Goal: Transaction & Acquisition: Subscribe to service/newsletter

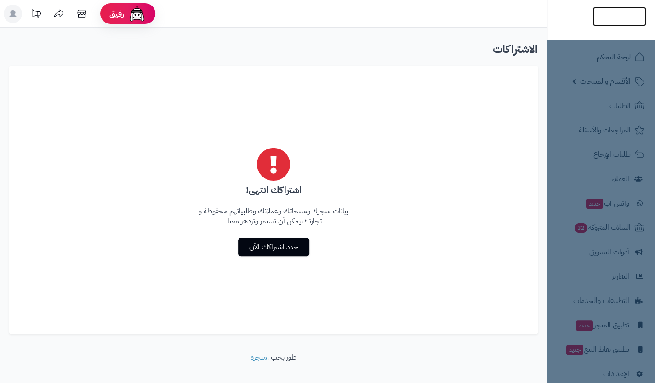
click at [631, 23] on img at bounding box center [619, 31] width 54 height 19
click at [626, 59] on nav "لوحة التحكم الأقسام والمنتجات المنتجات الأقسام الماركات مواصفات المنتجات مواصفا…" at bounding box center [601, 202] width 108 height 383
click at [15, 16] on icon at bounding box center [12, 13] width 7 height 7
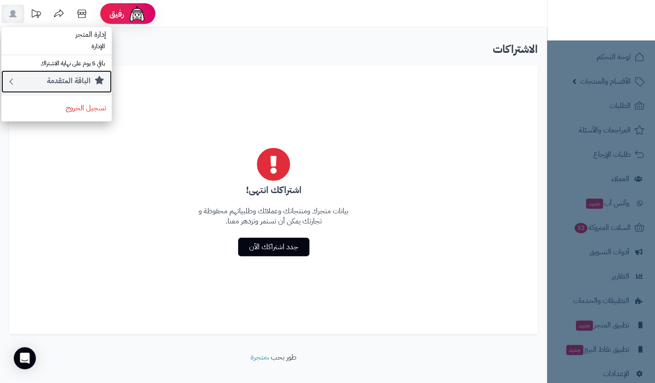
click at [85, 79] on small "الباقة المتقدمة" at bounding box center [69, 80] width 44 height 11
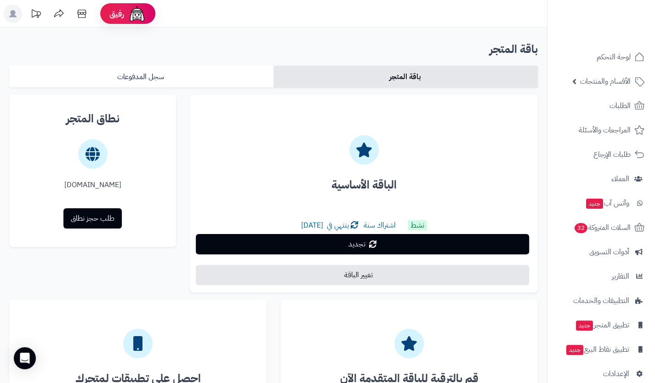
click at [626, 68] on ul "لوحة التحكم الأقسام والمنتجات المنتجات الأقسام الماركات مواصفات المنتجات مواصفا…" at bounding box center [601, 215] width 108 height 339
click at [618, 59] on span "لوحة التحكم" at bounding box center [614, 57] width 34 height 13
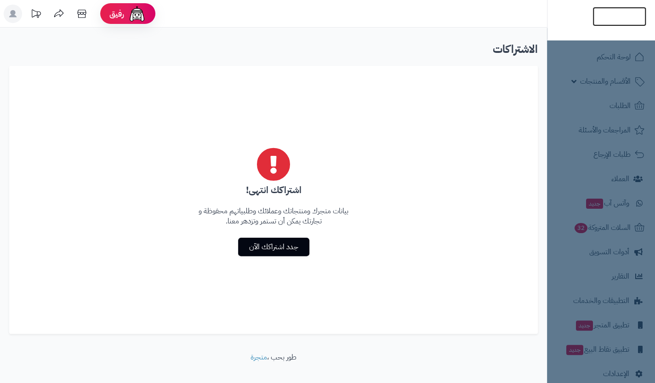
click at [620, 26] on img at bounding box center [619, 35] width 54 height 19
click at [610, 65] on nav "لوحة التحكم الأقسام والمنتجات المنتجات الأقسام الماركات مواصفات المنتجات مواصفا…" at bounding box center [601, 202] width 108 height 383
click at [611, 68] on nav "لوحة التحكم الأقسام والمنتجات المنتجات الأقسام الماركات مواصفات المنتجات مواصفا…" at bounding box center [601, 202] width 108 height 383
click at [616, 77] on nav "لوحة التحكم الأقسام والمنتجات المنتجات الأقسام الماركات مواصفات المنتجات مواصفا…" at bounding box center [601, 202] width 108 height 383
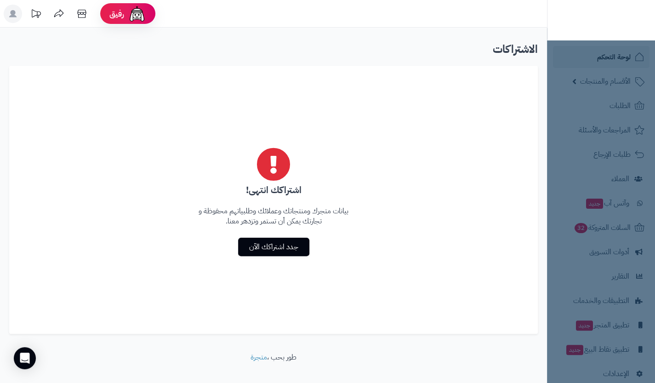
click at [616, 77] on nav "لوحة التحكم الأقسام والمنتجات المنتجات الأقسام الماركات مواصفات المنتجات مواصفا…" at bounding box center [601, 202] width 108 height 383
click at [631, 26] on img at bounding box center [619, 35] width 54 height 19
click at [618, 26] on img at bounding box center [619, 35] width 54 height 19
click at [636, 23] on img at bounding box center [619, 32] width 54 height 19
click at [629, 18] on img at bounding box center [619, 16] width 54 height 19
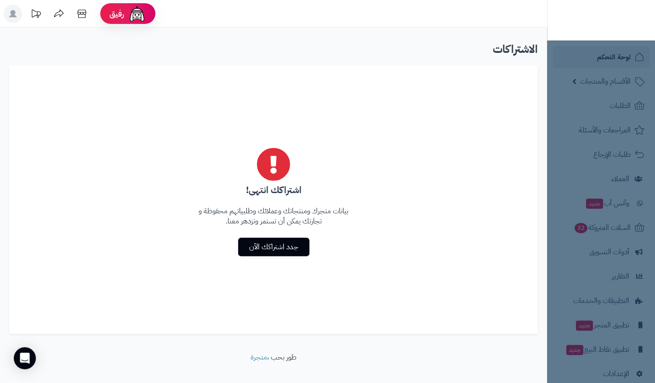
click at [10, 18] on rect at bounding box center [13, 14] width 18 height 18
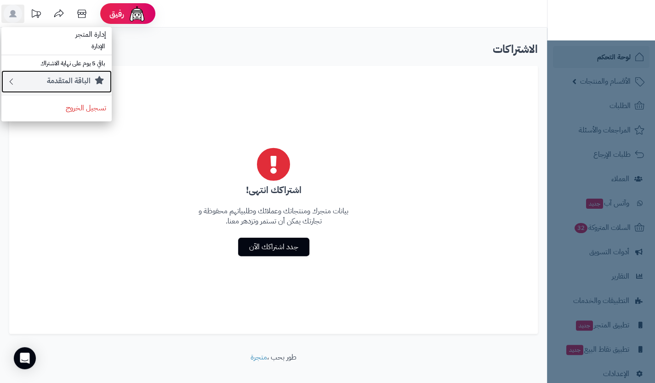
click at [74, 73] on link "الباقة المتقدمة" at bounding box center [56, 81] width 110 height 23
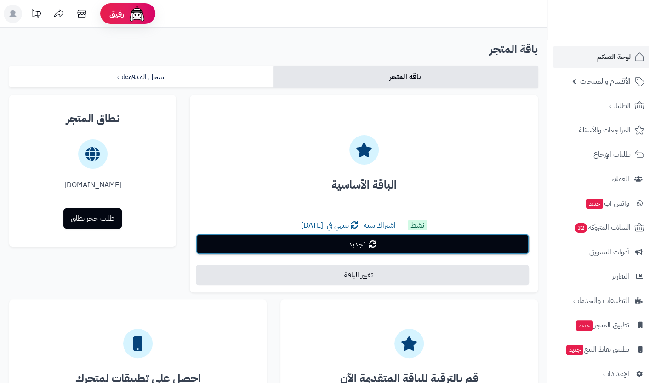
click at [302, 240] on link "تجديد" at bounding box center [362, 244] width 333 height 20
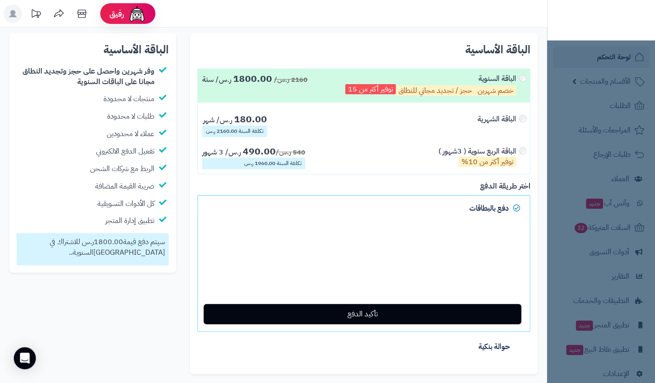
click at [401, 120] on label "الباقة الشهرية 180.00 ر.س/ شهر تكلفة السنة 2160.00 ر.س" at bounding box center [364, 125] width 332 height 32
click at [456, 157] on div "توفير أكثر من 10%" at bounding box center [477, 162] width 78 height 10
click at [499, 120] on div "الباقة الشهرية" at bounding box center [496, 119] width 39 height 11
click at [521, 153] on div "الباقة الربع سنوية ( 3شهور ) توفير أكثر من 10%" at bounding box center [481, 157] width 87 height 23
click at [388, 89] on p "توفير أكثر من 15" at bounding box center [370, 89] width 51 height 10
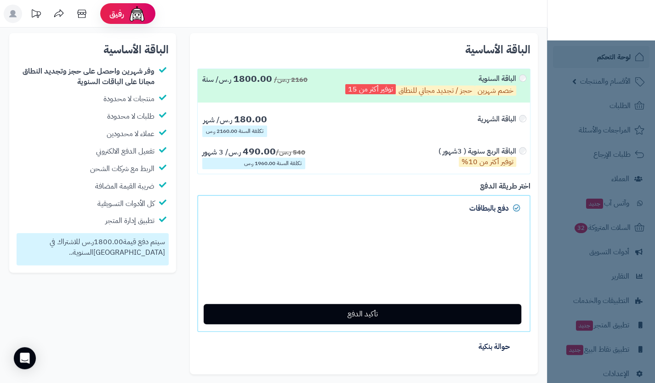
click at [412, 132] on label "الباقة الشهرية 180.00 ر.س/ شهر تكلفة السنة 2160.00 ر.س" at bounding box center [364, 125] width 332 height 32
click at [426, 159] on label "الباقة الربع سنوية ( 3شهور ) توفير أكثر من 10% 540 ر.س/ 490.00 ر.س/ 3 شهور تكلف…" at bounding box center [364, 158] width 332 height 32
click at [466, 84] on div "خصم شهرين حجز / تجديد مجاني للنطاق توفير أكثر من 15" at bounding box center [430, 91] width 171 height 14
click at [623, 14] on img at bounding box center [619, 21] width 54 height 19
click at [346, 154] on label "الباقة الربع سنوية ( 3شهور ) توفير أكثر من 10% 540 ر.س/ 490.00 ر.س/ 3 شهور تكلف…" at bounding box center [364, 158] width 332 height 32
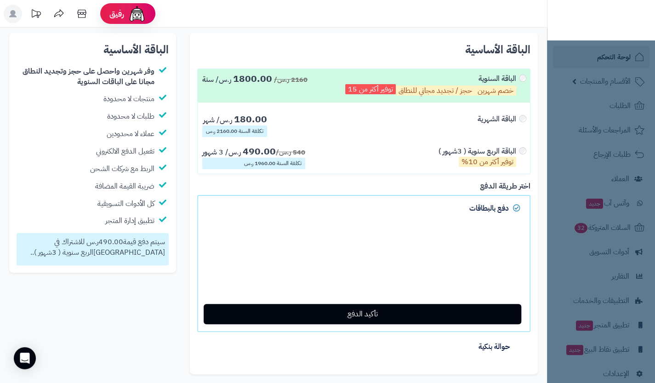
click at [370, 137] on label "الباقة الشهرية 180.00 ر.س/ شهر تكلفة السنة 2160.00 ر.س" at bounding box center [364, 125] width 332 height 32
click at [361, 166] on label "الباقة الربع سنوية ( 3شهور ) توفير أكثر من 10% 540 ر.س/ 490.00 ر.س/ 3 شهور تكلف…" at bounding box center [364, 158] width 332 height 32
click at [393, 96] on div "خصم شهرين حجز / تجديد مجاني للنطاق توفير أكثر من 15" at bounding box center [430, 91] width 171 height 14
click at [389, 159] on label "الباقة الربع سنوية ( 3شهور ) توفير أكثر من 10% 540 ر.س/ 490.00 ر.س/ 3 شهور تكلف…" at bounding box center [364, 158] width 332 height 32
click at [402, 88] on p "حجز / تجديد مجاني للنطاق" at bounding box center [435, 90] width 79 height 10
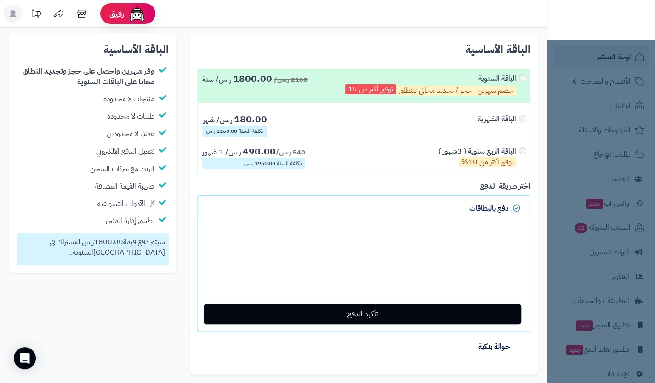
click at [391, 164] on label "الباقة الربع سنوية ( 3شهور ) توفير أكثر من 10% 540 ر.س/ 490.00 ر.س/ 3 شهور تكلف…" at bounding box center [364, 158] width 332 height 32
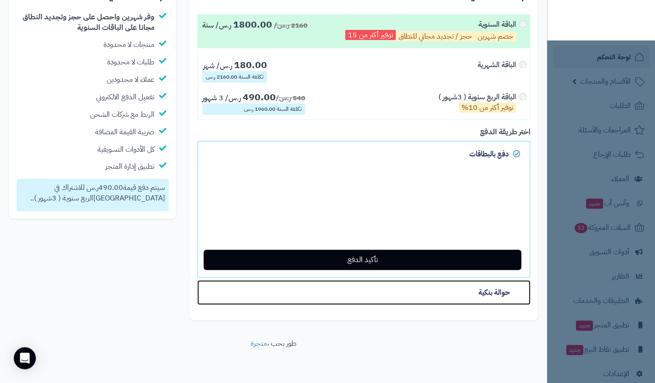
click at [525, 293] on link "حوالة بنكية" at bounding box center [363, 292] width 333 height 25
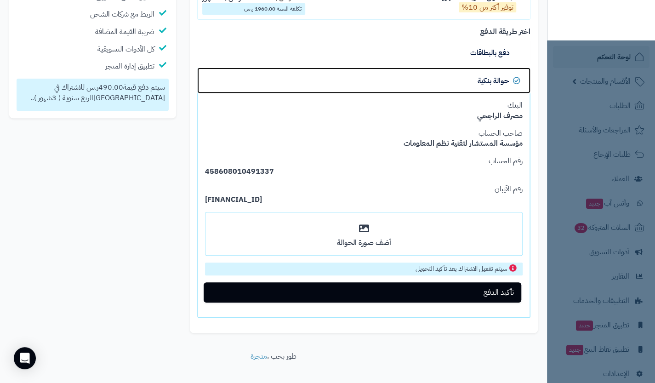
scroll to position [0, 0]
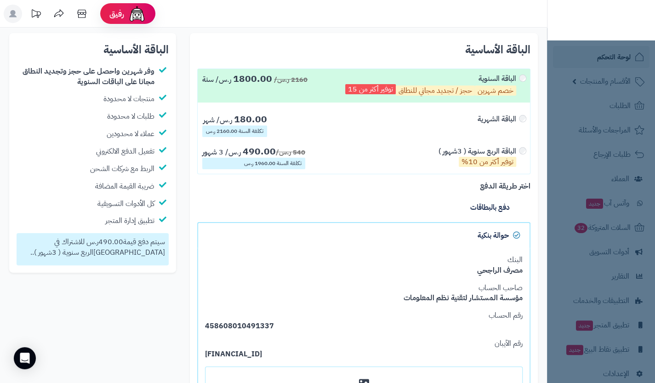
click at [534, 78] on div "الباقة الأساسية يجب اختيار المدة للباقة الأساسية × الباقة السنوية خصم شهرين حجز…" at bounding box center [364, 260] width 348 height 454
click at [524, 80] on div "الباقة السنوية خصم شهرين حجز / تجديد مجاني للنطاق توفير أكثر من 15" at bounding box center [435, 86] width 180 height 24
click at [515, 128] on div "الباقة الشهرية" at bounding box center [501, 125] width 48 height 23
click at [518, 154] on div "الباقة الربع سنوية ( 3شهور ) توفير أكثر من 10%" at bounding box center [481, 157] width 87 height 23
click at [520, 116] on div "الباقة الشهرية" at bounding box center [501, 125] width 48 height 23
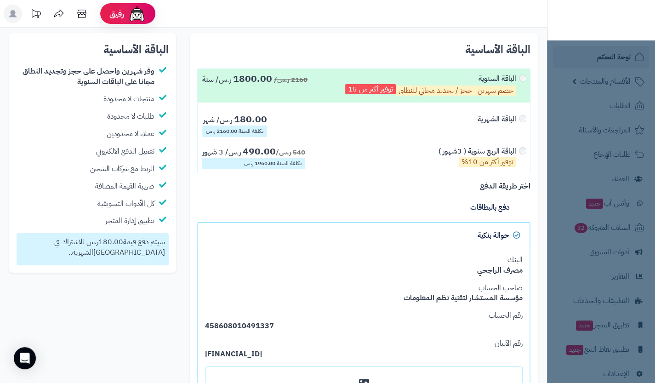
click at [517, 161] on div "الباقة الربع سنوية ( 3شهور ) توفير أكثر من 10%" at bounding box center [481, 157] width 87 height 23
click at [11, 10] on rect at bounding box center [13, 14] width 18 height 18
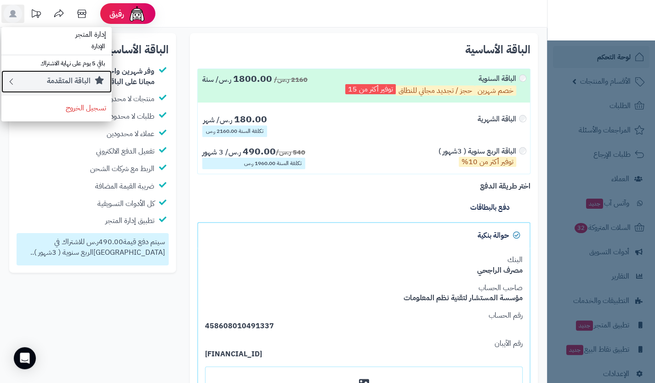
click at [87, 79] on small "الباقة المتقدمة" at bounding box center [69, 80] width 44 height 11
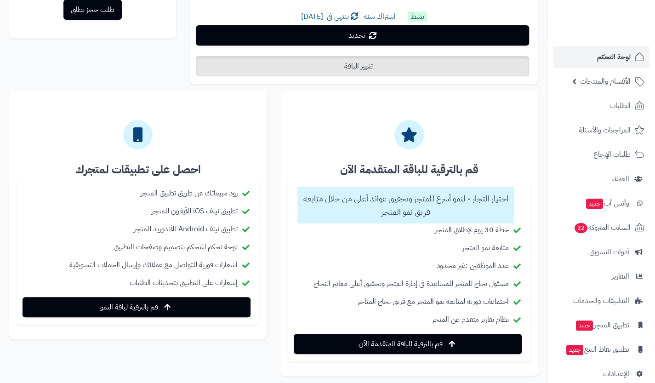
scroll to position [273, 0]
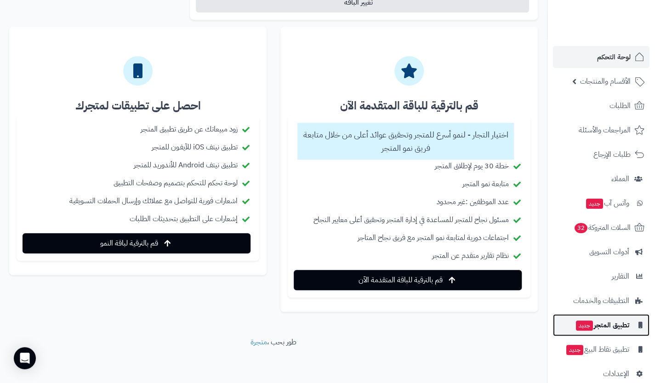
click at [629, 324] on link "تطبيق المتجر جديد" at bounding box center [601, 325] width 96 height 22
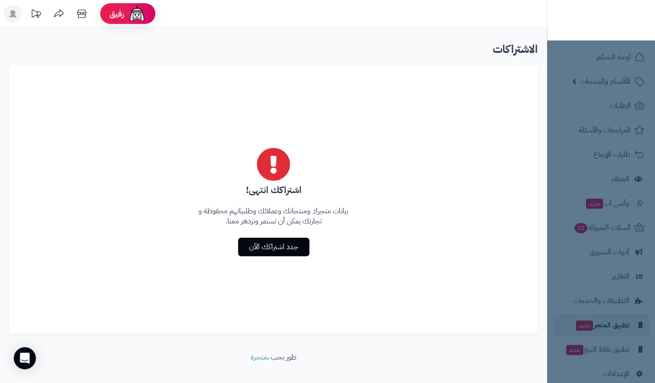
click at [17, 16] on rect at bounding box center [13, 14] width 18 height 18
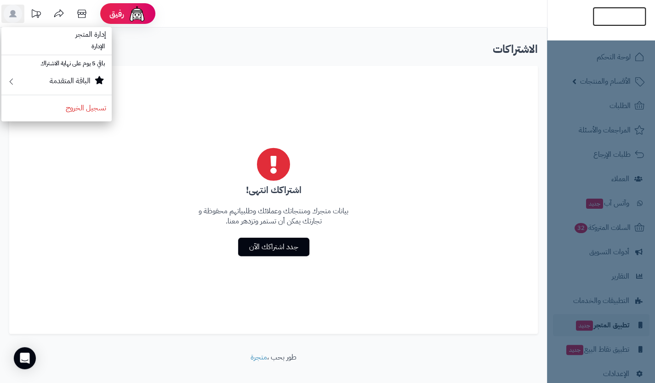
click at [624, 26] on img at bounding box center [619, 35] width 54 height 19
